Goal: Task Accomplishment & Management: Manage account settings

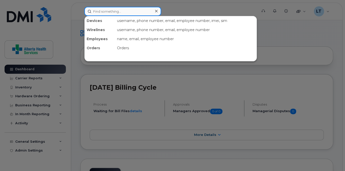
click at [117, 13] on input at bounding box center [122, 11] width 77 height 9
type input "9"
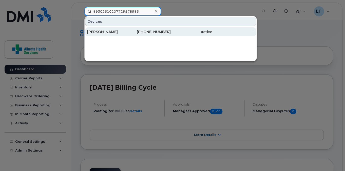
type input "89302610207729578986"
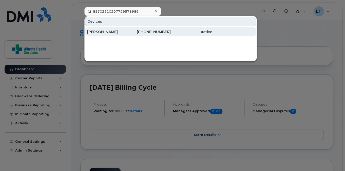
click at [115, 30] on div "[PERSON_NAME]" at bounding box center [108, 31] width 42 height 5
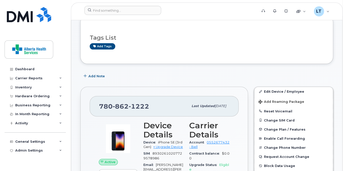
scroll to position [20, 0]
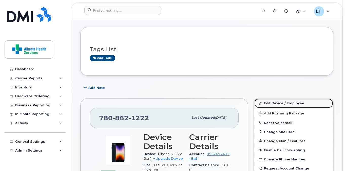
click at [285, 102] on link "Edit Device / Employee" at bounding box center [293, 103] width 79 height 9
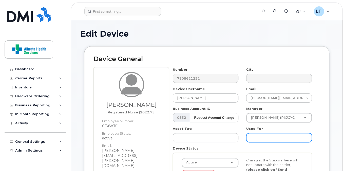
click at [258, 136] on input "text" at bounding box center [279, 137] width 66 height 9
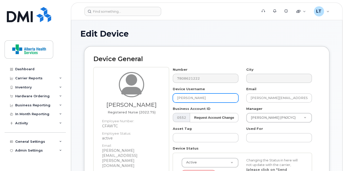
drag, startPoint x: 212, startPoint y: 96, endPoint x: 142, endPoint y: 92, distance: 69.5
click at [142, 92] on div "Agnieszka M Klawitter Registered Nurse (2022.75) Employee Number: CFAWTC Employ…" at bounding box center [206, 148] width 226 height 163
type input "[PERSON_NAME]"
drag, startPoint x: 219, startPoint y: 99, endPoint x: 144, endPoint y: 96, distance: 74.7
click at [144, 96] on div "Agnieszka M Klawitter Registered Nurse (2022.75) Employee Number: CFAWTC Employ…" at bounding box center [206, 148] width 226 height 163
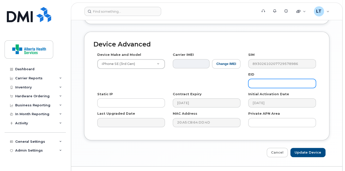
scroll to position [290, 0]
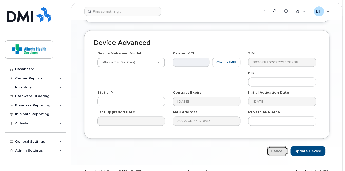
click at [277, 147] on link "Cancel" at bounding box center [277, 151] width 21 height 9
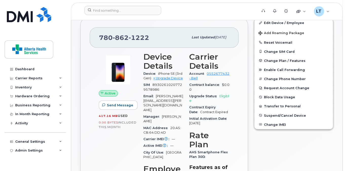
scroll to position [81, 0]
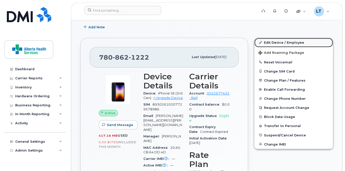
click at [288, 41] on link "Edit Device / Employee" at bounding box center [293, 42] width 79 height 9
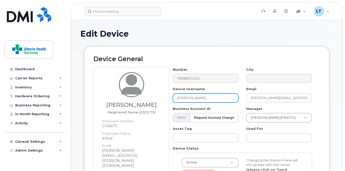
drag, startPoint x: 216, startPoint y: 95, endPoint x: 159, endPoint y: 98, distance: 56.6
click at [159, 98] on div "Agnieszka M Klawitter Registered Nurse (2022.75) Employee Number: CFAWTC Employ…" at bounding box center [206, 148] width 226 height 163
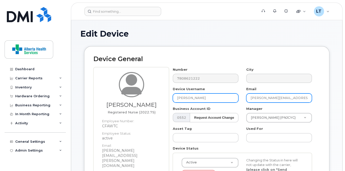
type input "[PERSON_NAME]"
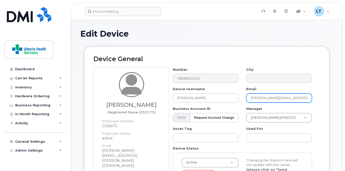
click at [266, 97] on input "[PERSON_NAME][EMAIL_ADDRESS][PERSON_NAME][DOMAIN_NAME]" at bounding box center [279, 98] width 66 height 9
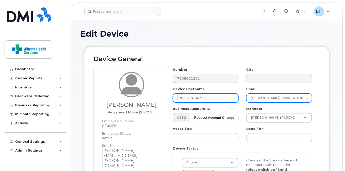
drag, startPoint x: 283, startPoint y: 97, endPoint x: 231, endPoint y: 98, distance: 51.7
click at [231, 98] on div "Number 7808621222 City Device Username Leslie Tshuma Email Agnieszka.Klawitter@…" at bounding box center [242, 138] width 147 height 142
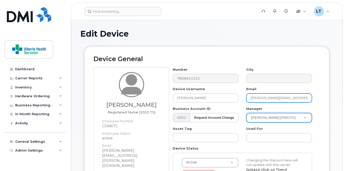
type input "leslie.tshuma@albertahealthservices.ca"
click at [265, 98] on input "leslie.tshuma@albertahealthservices.ca" at bounding box center [279, 98] width 66 height 9
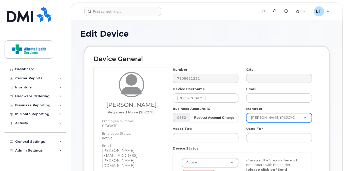
click at [318, 108] on div "Number 7808621222 City Device Username Leslie Tshuma Email Business Account ID …" at bounding box center [244, 148] width 151 height 163
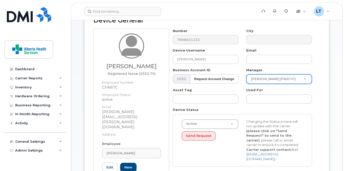
scroll to position [41, 0]
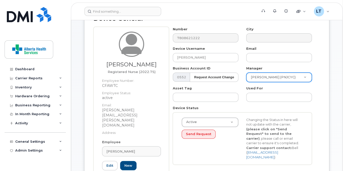
click at [269, 106] on div "Device Status Active Active Suspended Cancelled Send Request Changing the Statu…" at bounding box center [242, 135] width 147 height 59
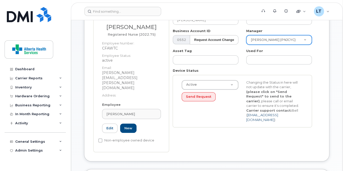
scroll to position [81, 0]
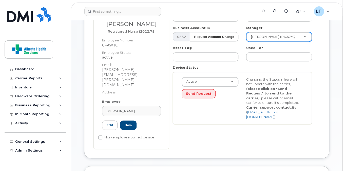
click at [193, 113] on div "Active Active Suspended Cancelled Send Request Changing the Status in here will…" at bounding box center [242, 98] width 129 height 42
click at [119, 109] on span "Agnieszka M Klawitter" at bounding box center [120, 111] width 29 height 5
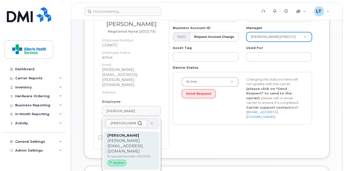
type input "[PERSON_NAME]"
click at [119, 133] on strong "[PERSON_NAME]" at bounding box center [123, 135] width 32 height 5
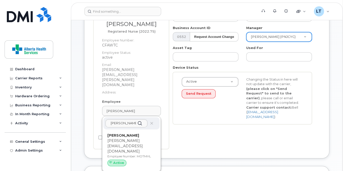
type input "[PERSON_NAME][EMAIL_ADDRESS][DOMAIN_NAME]"
type input "MOTMHL"
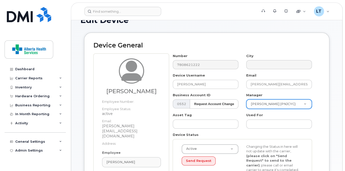
scroll to position [0, 0]
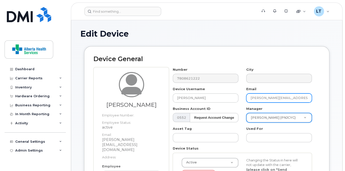
click at [268, 96] on input "[PERSON_NAME][EMAIL_ADDRESS][DOMAIN_NAME]" at bounding box center [279, 98] width 66 height 9
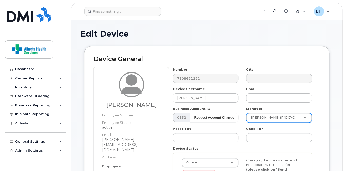
click at [315, 92] on div "Email" at bounding box center [278, 95] width 73 height 16
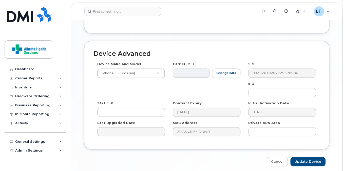
scroll to position [273, 0]
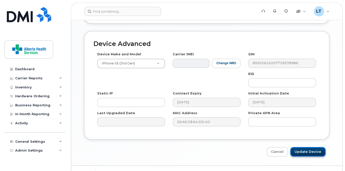
click at [314, 147] on input "Update Device" at bounding box center [307, 151] width 35 height 9
type input "Saving..."
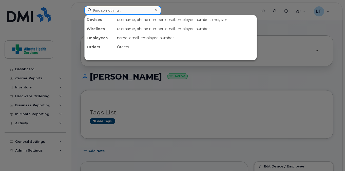
click at [125, 8] on input at bounding box center [122, 10] width 77 height 9
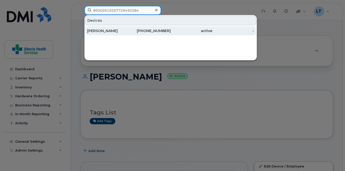
type input "89302610207729492584"
click at [125, 34] on div "[PERSON_NAME]" at bounding box center [108, 30] width 42 height 9
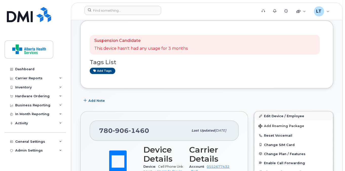
scroll to position [61, 0]
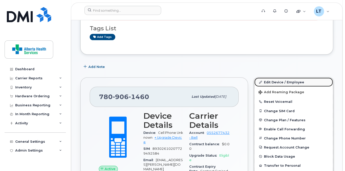
click at [283, 82] on link "Edit Device / Employee" at bounding box center [293, 82] width 79 height 9
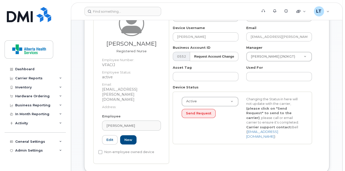
scroll to position [81, 0]
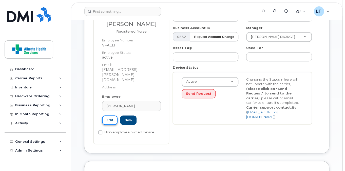
click at [112, 116] on link "Edit" at bounding box center [109, 120] width 15 height 9
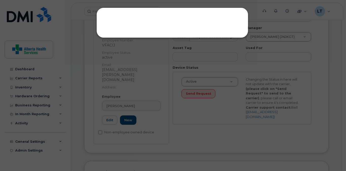
click at [147, 77] on div at bounding box center [173, 85] width 346 height 171
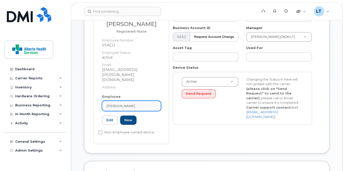
click at [113, 104] on span "[PERSON_NAME]" at bounding box center [120, 106] width 29 height 5
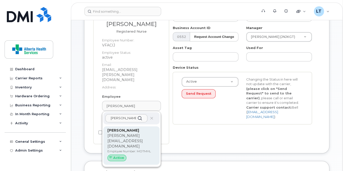
type input "leslie tshuma"
click at [126, 133] on p "Leslie.Tshuma@albertahealthservices.ca" at bounding box center [131, 141] width 48 height 16
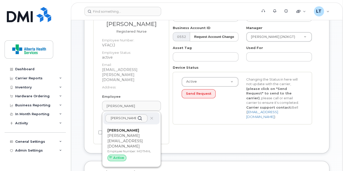
type input "MOTMHL"
type input "[PERSON_NAME]"
type input "leslie.tshuma@albertahealthservices.ca"
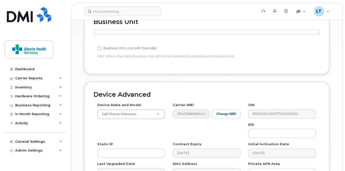
scroll to position [273, 0]
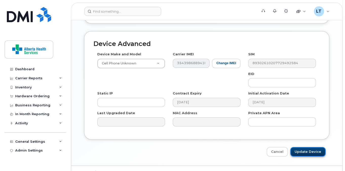
click at [312, 147] on input "Update Device" at bounding box center [307, 151] width 35 height 9
type input "Saving..."
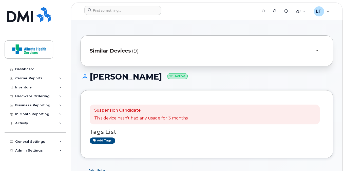
click at [315, 51] on icon at bounding box center [316, 50] width 3 height 3
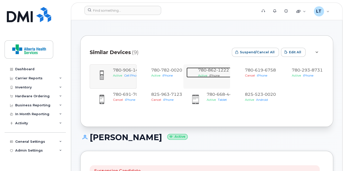
click at [219, 72] on span "1222" at bounding box center [222, 70] width 13 height 5
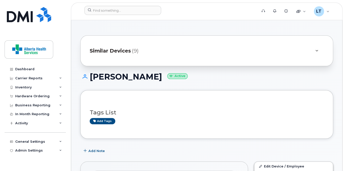
click at [180, 47] on div "Similar Devices (9)" at bounding box center [200, 51] width 220 height 12
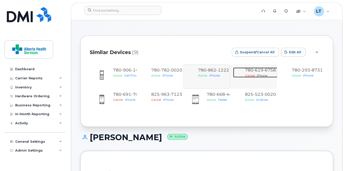
click at [256, 70] on span "619" at bounding box center [258, 70] width 10 height 5
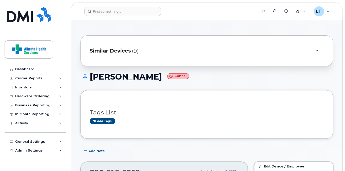
click at [289, 49] on div "Similar Devices (9)" at bounding box center [200, 51] width 220 height 12
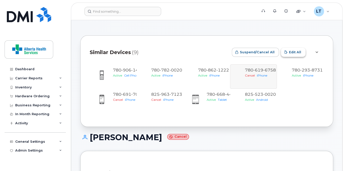
click at [298, 53] on span "Edit All" at bounding box center [295, 52] width 12 height 5
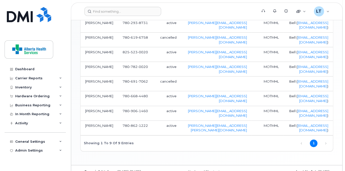
scroll to position [215, 0]
